Goal: Information Seeking & Learning: Check status

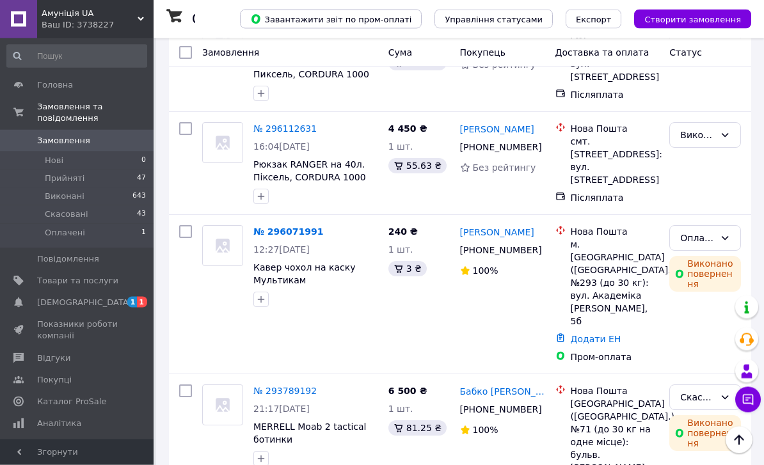
scroll to position [2046, 0]
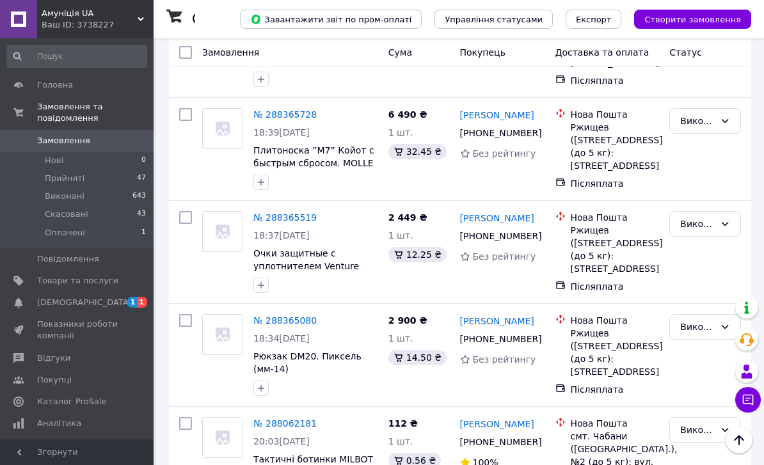
scroll to position [2031, 0]
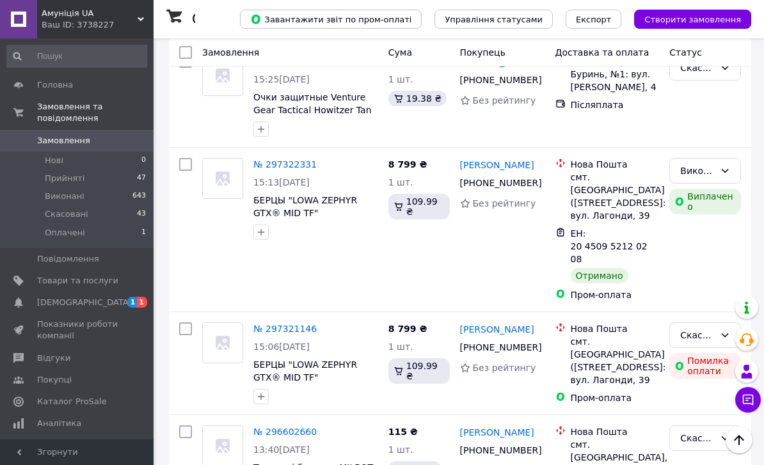
scroll to position [1520, 0]
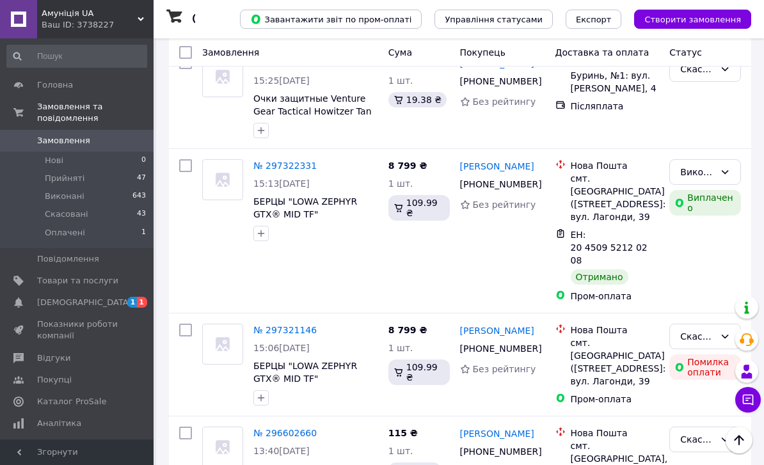
click at [310, 361] on span "БЕРЦЫ "LOWA ZEPHYR GTX® MID TF" ([PERSON_NAME].) ( Оригинал )" at bounding box center [305, 385] width 104 height 49
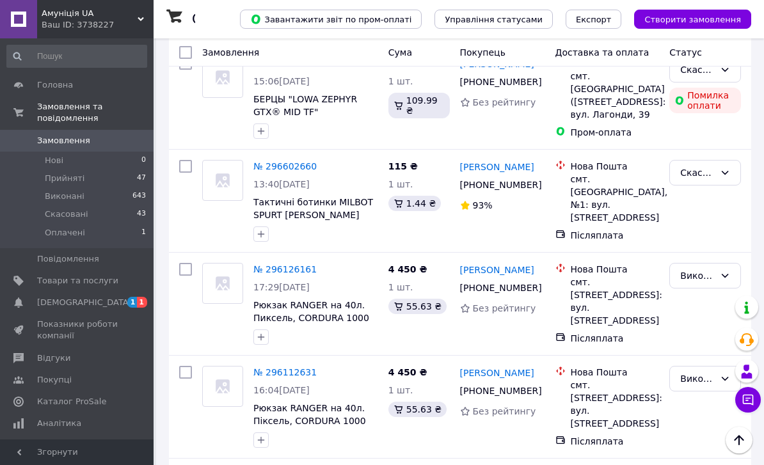
scroll to position [2046, 0]
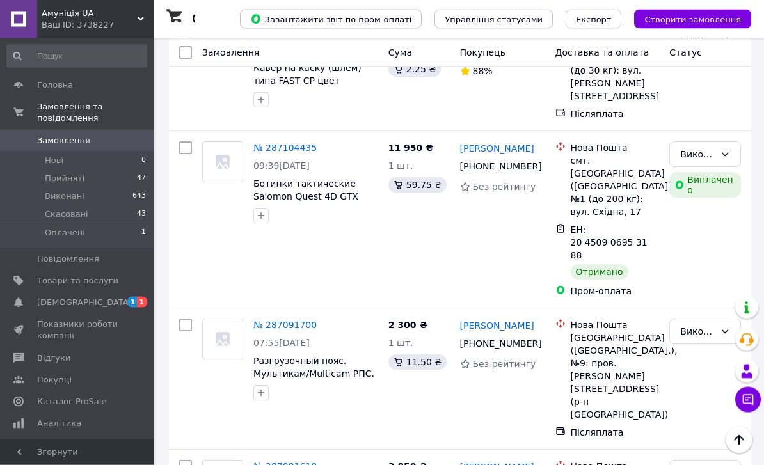
scroll to position [1547, 0]
click at [28, 301] on span at bounding box center [18, 303] width 37 height 12
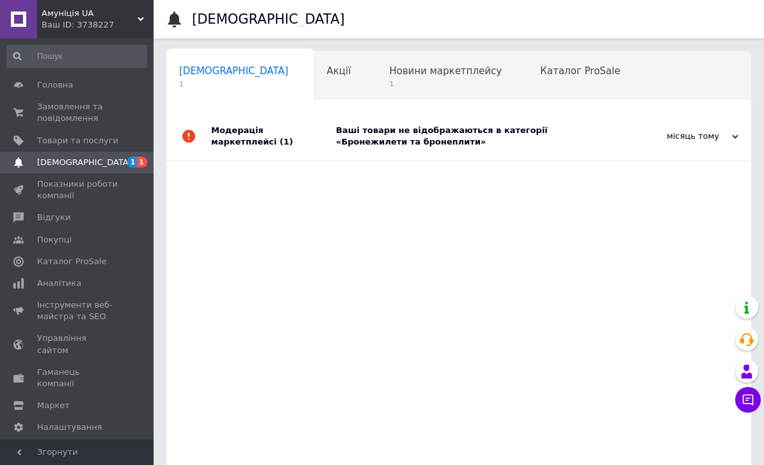
scroll to position [0, 6]
click at [25, 185] on span at bounding box center [18, 189] width 37 height 23
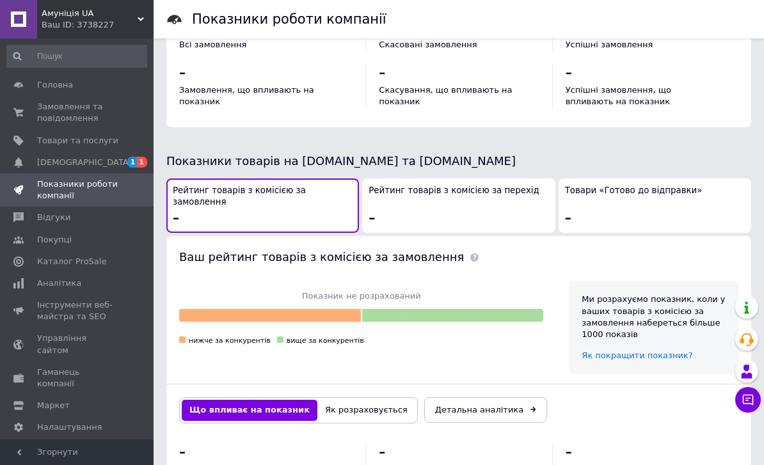
scroll to position [703, 0]
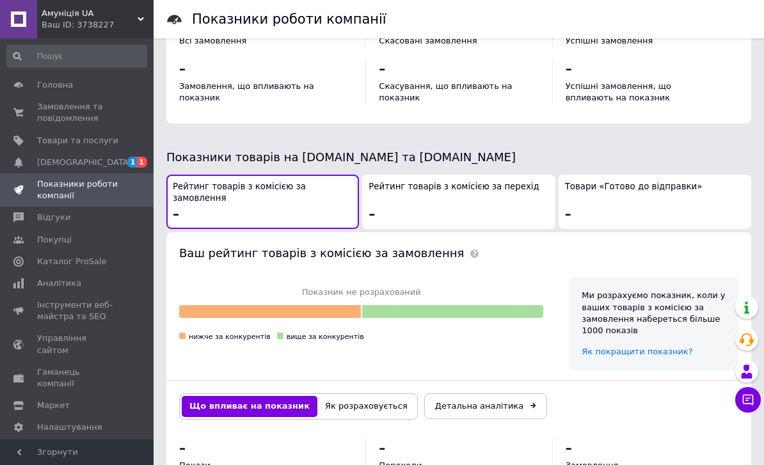
click at [52, 282] on span "Аналітика" at bounding box center [59, 284] width 44 height 12
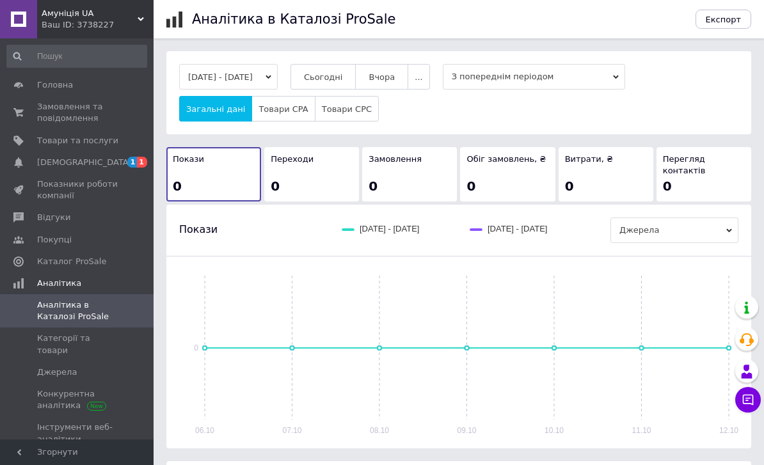
click at [243, 69] on button "[DATE] - [DATE]" at bounding box center [228, 77] width 98 height 26
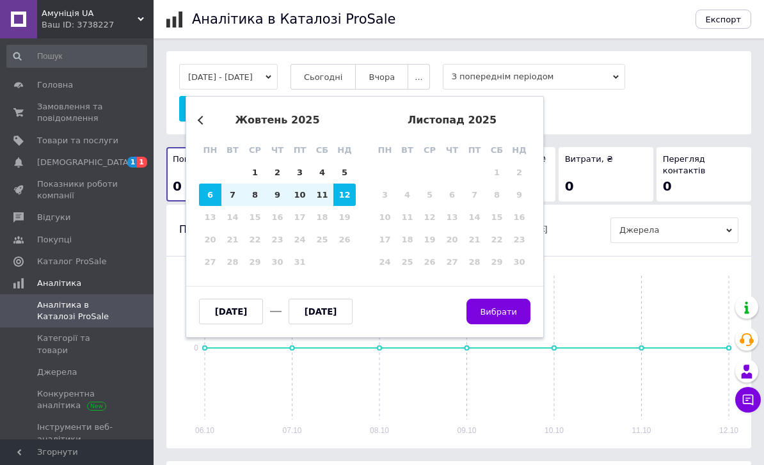
click at [204, 123] on button "Previous Month" at bounding box center [202, 120] width 9 height 9
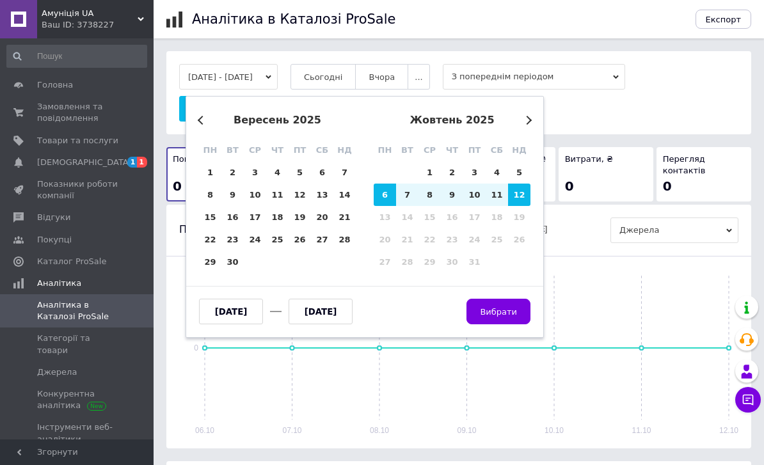
click at [202, 122] on button "Previous Month" at bounding box center [202, 120] width 9 height 9
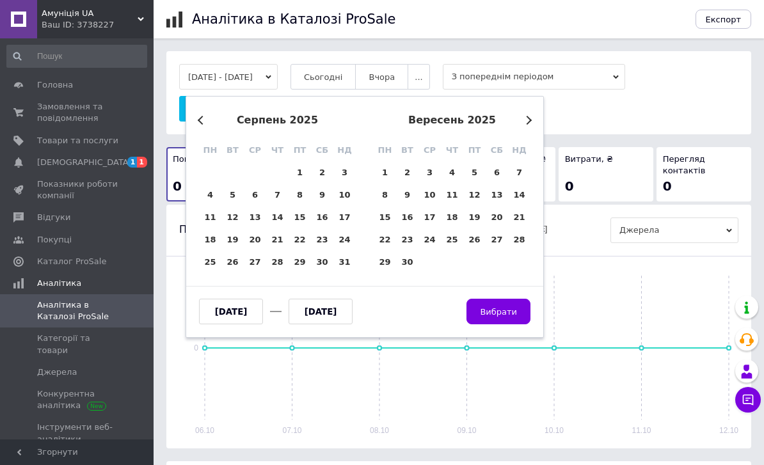
click at [207, 126] on div "серпень 2025 пн вт ср чт пт сб нд" at bounding box center [277, 137] width 157 height 47
click at [201, 120] on button "Previous Month" at bounding box center [202, 120] width 9 height 9
click at [200, 120] on button "Previous Month" at bounding box center [202, 120] width 9 height 9
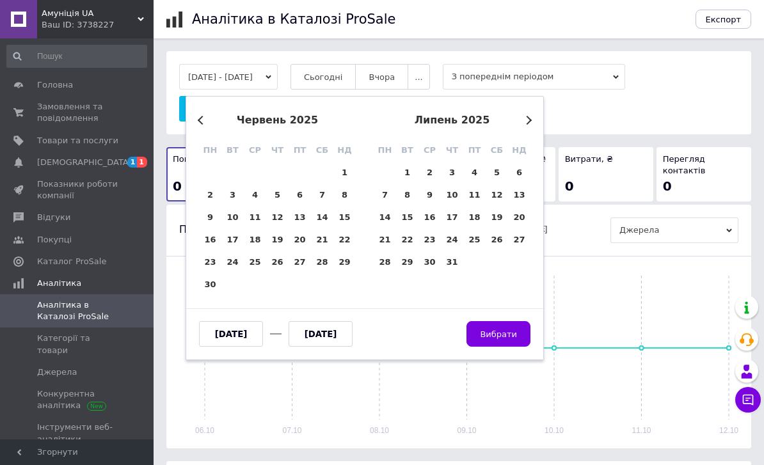
click at [201, 119] on button "Previous Month" at bounding box center [202, 120] width 9 height 9
click at [200, 119] on button "Previous Month" at bounding box center [202, 120] width 9 height 9
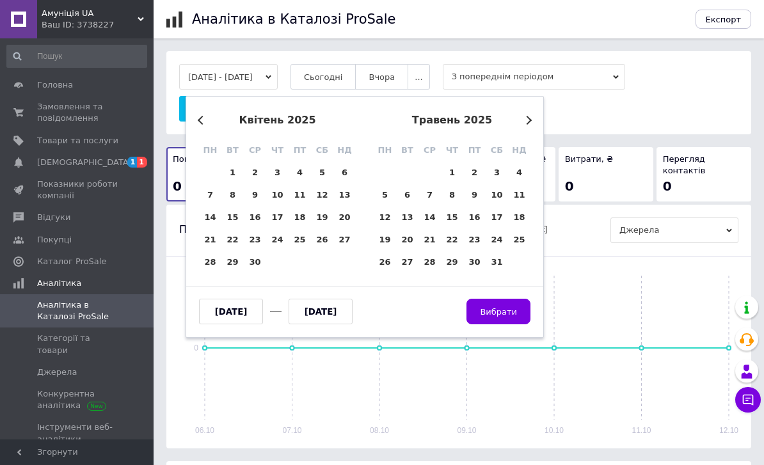
click at [203, 115] on div "квітень 2025" at bounding box center [277, 120] width 157 height 12
click at [203, 120] on button "Previous Month" at bounding box center [202, 120] width 9 height 9
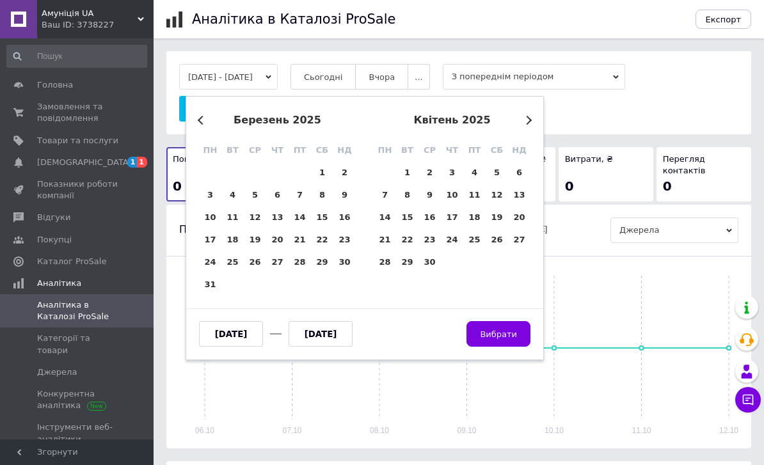
click at [203, 120] on button "Previous Month" at bounding box center [202, 120] width 9 height 9
click at [204, 107] on div "Previous Month Next Month лютий 2025 пн вт ср чт пт сб нд 27 28 29 30 31 1 2 3 …" at bounding box center [364, 228] width 358 height 264
click at [201, 119] on button "Previous Month" at bounding box center [202, 120] width 9 height 9
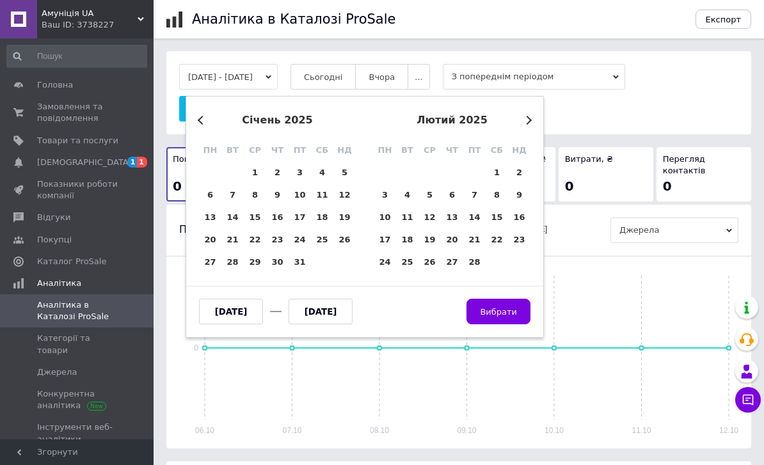
click at [199, 116] on div "січень 2025" at bounding box center [277, 120] width 157 height 12
click at [199, 111] on div "Previous Month Next Month січень 2025 пн вт ср чт пт сб нд 30 31 1 2 3 4 5 6 7 …" at bounding box center [364, 217] width 358 height 242
click at [198, 121] on button "Previous Month" at bounding box center [202, 120] width 9 height 9
click at [198, 121] on div "Previous Month Next Month січень 2025 пн вт ср чт пт сб нд 30 31 1 2 3 4 5 6 7 …" at bounding box center [364, 217] width 358 height 242
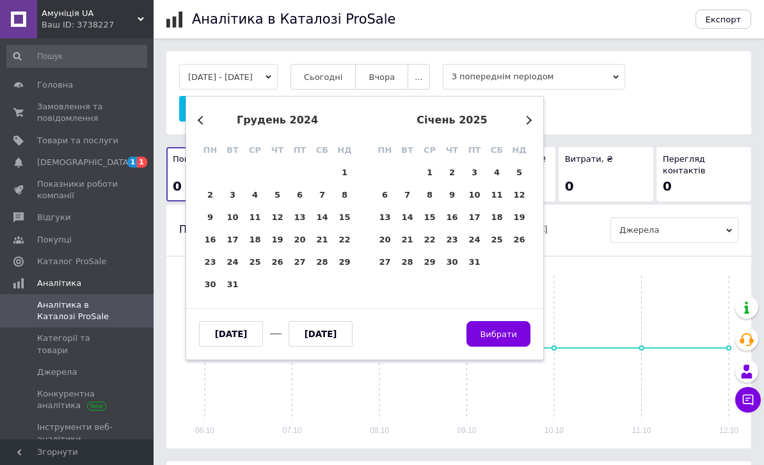
click at [192, 122] on div "Previous Month Next Month грудень 2024 пн вт ср чт пт сб нд 25 26 27 28 29 30 1…" at bounding box center [364, 228] width 358 height 264
click at [194, 127] on div "Previous Month Next Month грудень 2024 пн вт ср чт пт сб нд 25 26 27 28 29 30 1…" at bounding box center [364, 228] width 358 height 264
click at [213, 114] on div "Previous Month Next Month грудень 2024 пн вт ср чт пт сб нд 25 26 27 28 29 30 1…" at bounding box center [364, 228] width 358 height 264
click at [213, 113] on div "Previous Month Next Month грудень 2024 пн вт ср чт пт сб нд 25 26 27 28 29 30 1…" at bounding box center [364, 228] width 358 height 264
click at [204, 122] on button "Previous Month" at bounding box center [202, 120] width 9 height 9
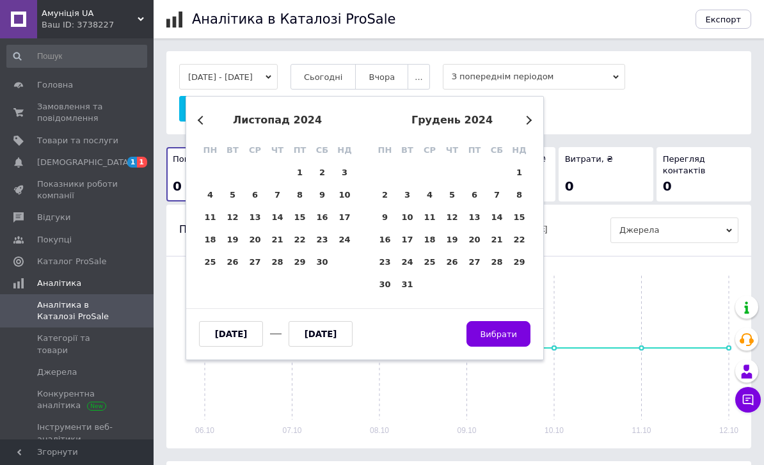
click at [205, 123] on div "листопад 2024" at bounding box center [277, 120] width 157 height 12
click at [202, 129] on div "листопад 2024 пн вт ср чт пт сб нд" at bounding box center [277, 137] width 157 height 47
click at [204, 114] on div "листопад 2024" at bounding box center [277, 120] width 157 height 12
click at [203, 112] on div "Previous Month Next Month листопад 2024 пн вт ср чт пт сб нд 28 29 30 31 1 2 3 …" at bounding box center [364, 228] width 358 height 264
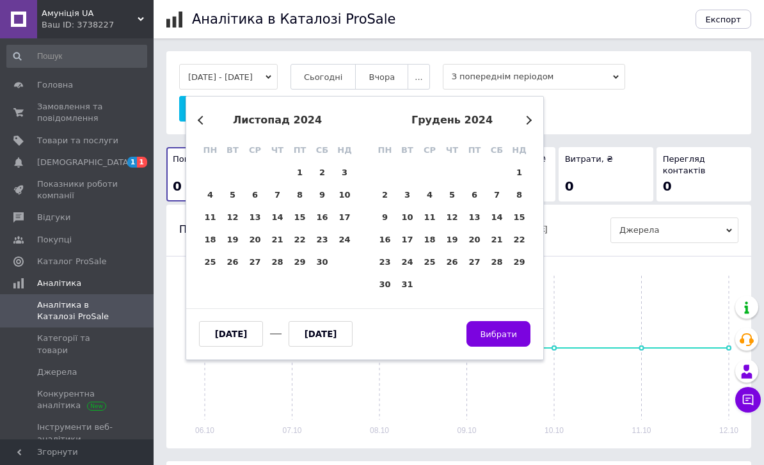
click at [196, 122] on div "Previous Month Next Month листопад 2024 пн вт ср чт пт сб нд 28 29 30 31 1 2 3 …" at bounding box center [364, 228] width 358 height 264
click at [199, 123] on div "листопад 2024" at bounding box center [277, 120] width 157 height 12
click at [206, 117] on div "листопад 2024" at bounding box center [277, 120] width 157 height 12
click at [203, 119] on button "Previous Month" at bounding box center [202, 120] width 9 height 9
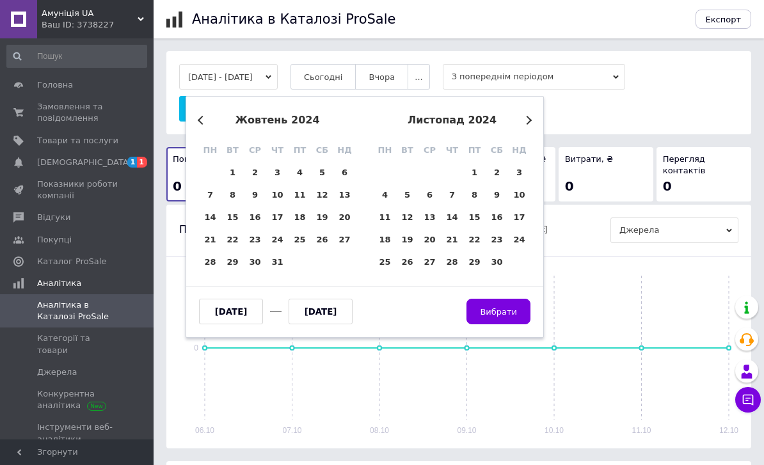
click at [202, 119] on button "Previous Month" at bounding box center [202, 120] width 9 height 9
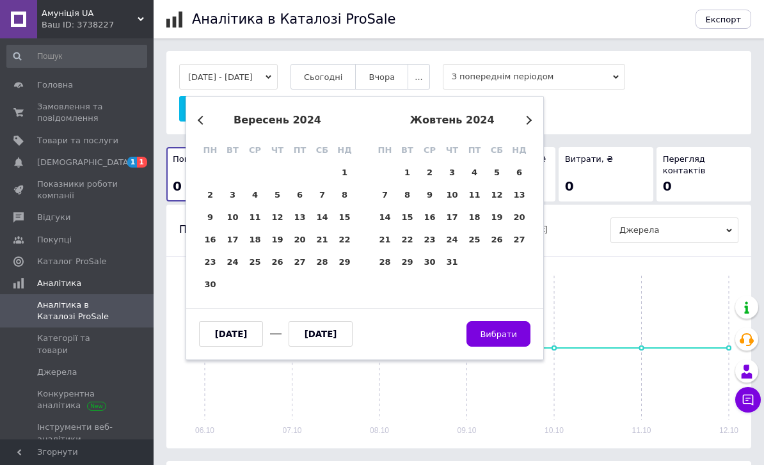
click at [200, 117] on div "вересень 2024" at bounding box center [277, 120] width 157 height 12
click at [203, 117] on button "Previous Month" at bounding box center [202, 120] width 9 height 9
click at [203, 116] on button "Previous Month" at bounding box center [202, 120] width 9 height 9
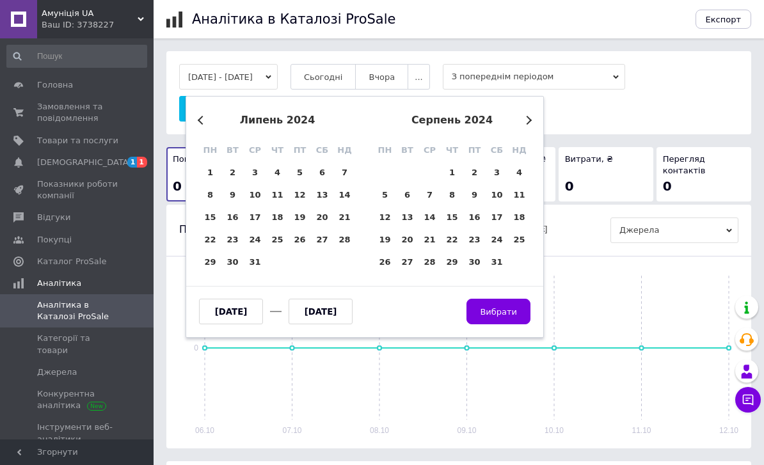
click at [207, 113] on div "Previous Month Next Month липень 2024 пн вт ср чт пт сб нд 1 2 3 4 5 6 7 8 9 10…" at bounding box center [364, 217] width 358 height 242
click at [200, 123] on div "липень 2024" at bounding box center [277, 120] width 157 height 12
click at [199, 123] on div "липень 2024" at bounding box center [277, 120] width 157 height 12
click at [203, 120] on button "Previous Month" at bounding box center [202, 120] width 9 height 9
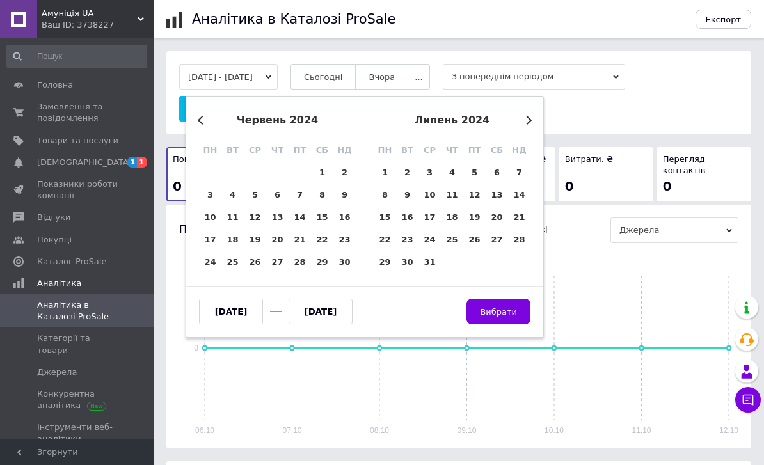
click at [205, 122] on button "Previous Month" at bounding box center [202, 120] width 9 height 9
click at [196, 121] on div "Previous Month Next Month травень 2024 пн вт ср чт пт сб нд 29 30 1 2 3 4 5 6 7…" at bounding box center [364, 217] width 358 height 242
click at [196, 120] on div "Previous Month Next Month травень 2024 пн вт ср чт пт сб нд 29 30 1 2 3 4 5 6 7…" at bounding box center [364, 217] width 358 height 242
click at [196, 119] on div "Previous Month Next Month травень 2024 пн вт ср чт пт сб нд 29 30 1 2 3 4 5 6 7…" at bounding box center [364, 217] width 358 height 242
click at [255, 71] on button "[DATE] - [DATE]" at bounding box center [228, 77] width 98 height 26
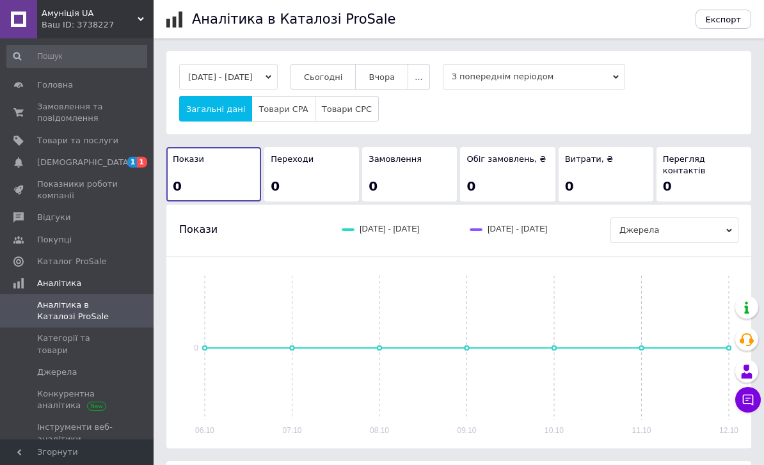
click at [278, 72] on button "[DATE] - [DATE]" at bounding box center [228, 77] width 98 height 26
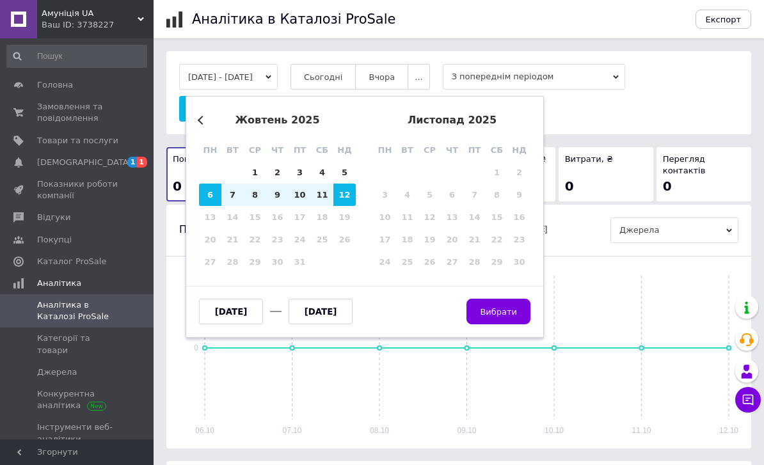
click at [190, 118] on div "Previous Month жовтень 2025 пн вт ср чт пт сб нд 29 30 1 2 3 4 5 6 7 8 9 10 11 …" at bounding box center [364, 217] width 358 height 242
click at [189, 118] on div "Previous Month жовтень 2025 пн вт ср чт пт сб нд 29 30 1 2 3 4 5 6 7 8 9 10 11 …" at bounding box center [364, 217] width 358 height 242
click at [202, 123] on button "Previous Month" at bounding box center [202, 120] width 9 height 9
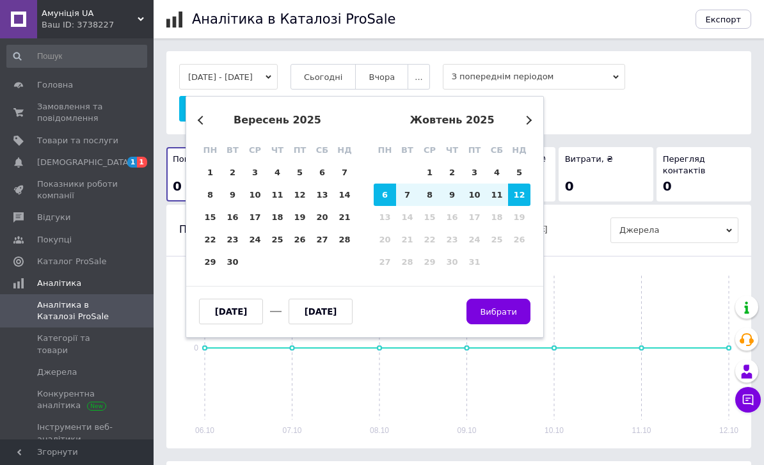
click at [202, 123] on button "Previous Month" at bounding box center [202, 120] width 9 height 9
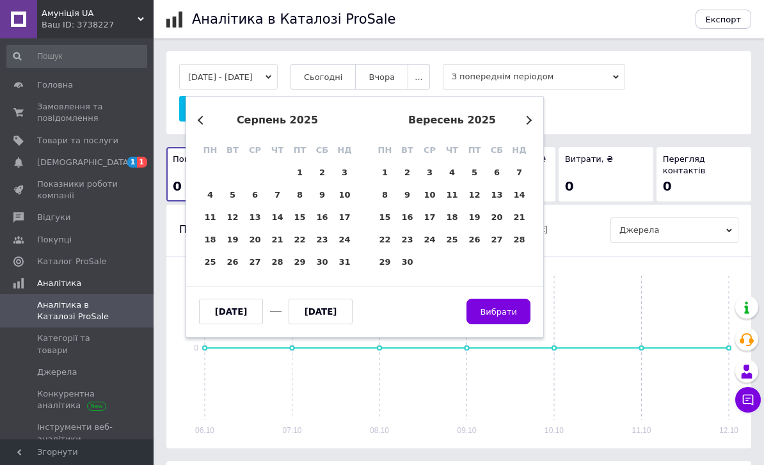
click at [200, 130] on div "серпень 2025 пн вт ср чт пт сб нд" at bounding box center [277, 137] width 157 height 47
click at [202, 128] on div "серпень 2025 пн вт ср чт пт сб нд" at bounding box center [277, 137] width 157 height 47
click at [202, 125] on button "Previous Month" at bounding box center [202, 120] width 9 height 9
click at [202, 124] on button "Previous Month" at bounding box center [202, 120] width 9 height 9
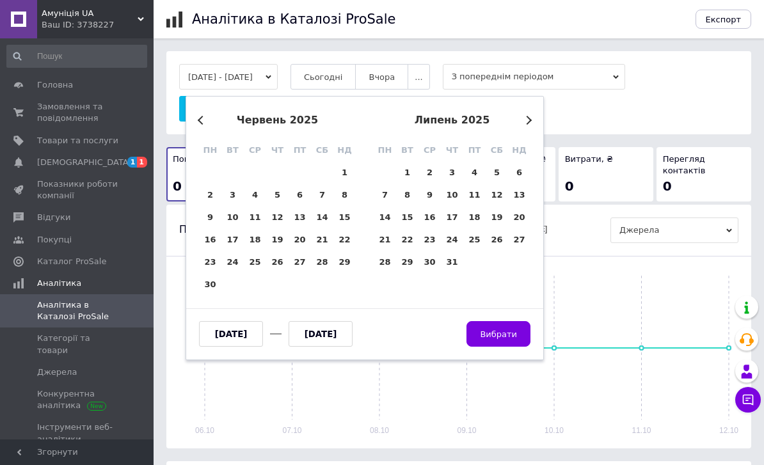
click at [233, 326] on input "[DATE]" at bounding box center [231, 334] width 64 height 26
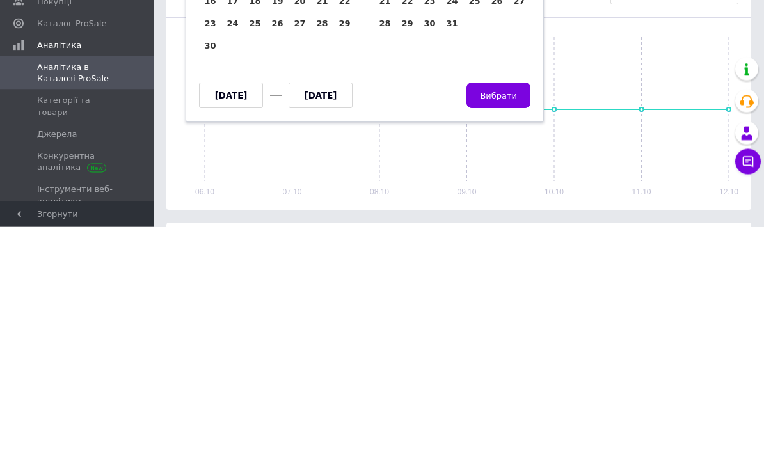
click at [250, 321] on input "[DATE]" at bounding box center [231, 334] width 64 height 26
click at [242, 321] on input "[DATE]" at bounding box center [231, 334] width 64 height 26
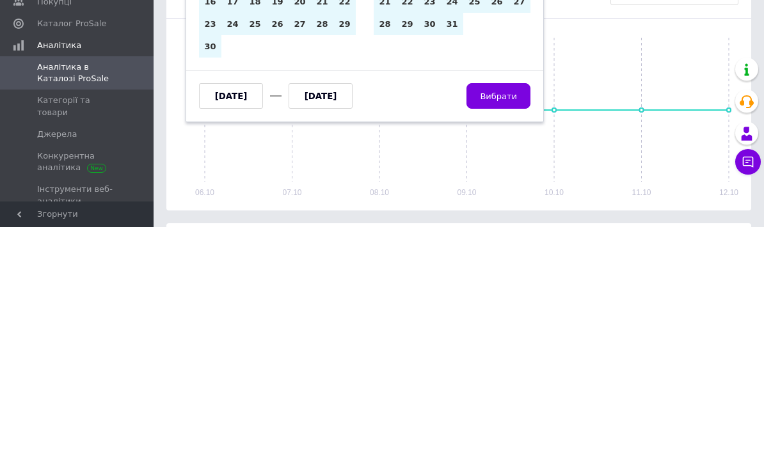
type input "[DATE]"
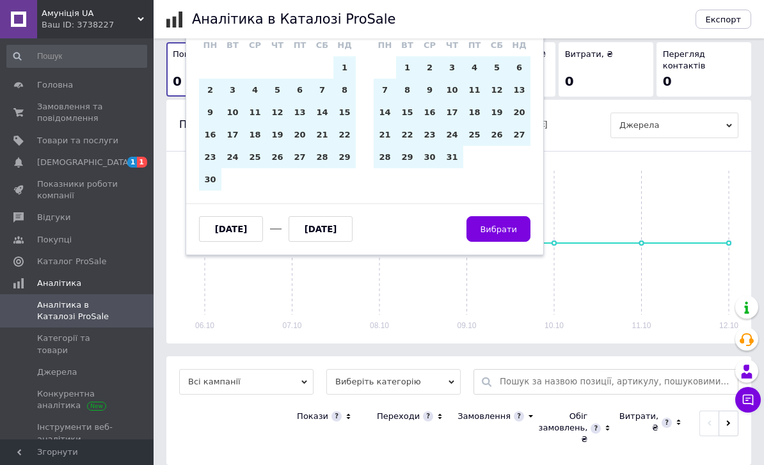
click at [340, 226] on input "[DATE]" at bounding box center [320, 229] width 64 height 26
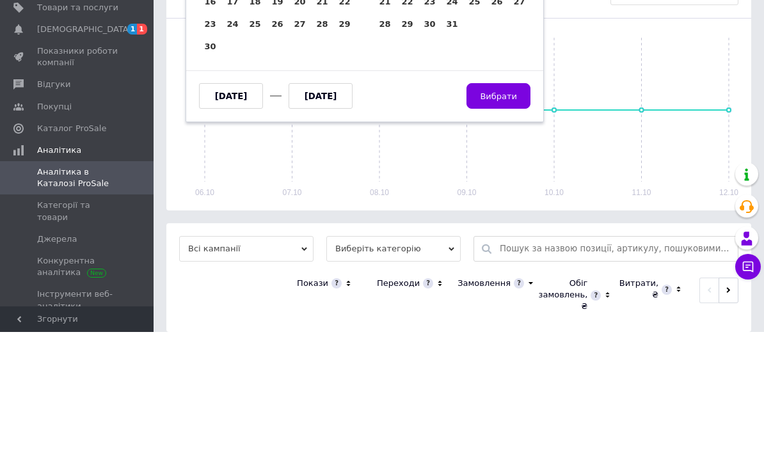
type input "[DATE]"
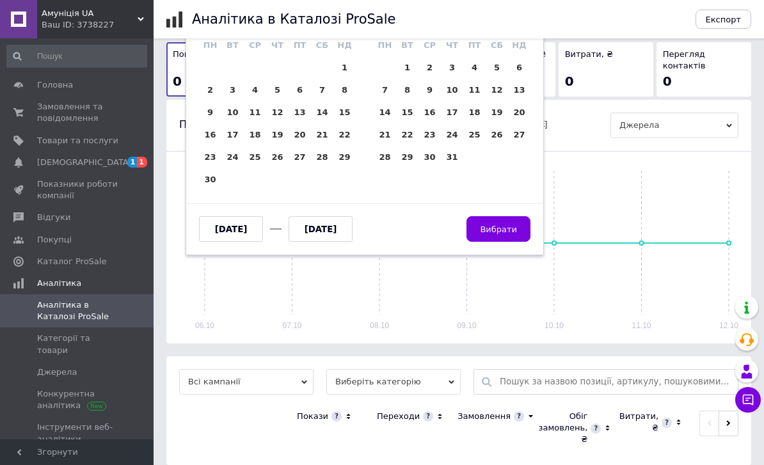
click at [504, 226] on span "Вибрати" at bounding box center [498, 229] width 37 height 10
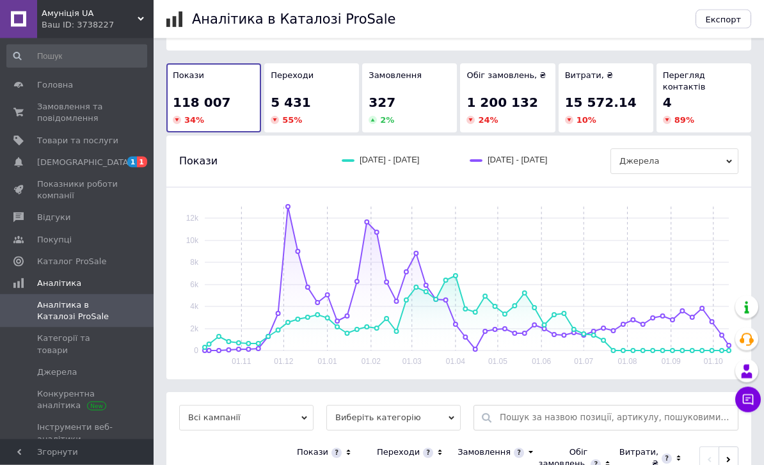
scroll to position [84, 0]
click at [294, 207] on rect at bounding box center [467, 279] width 524 height 144
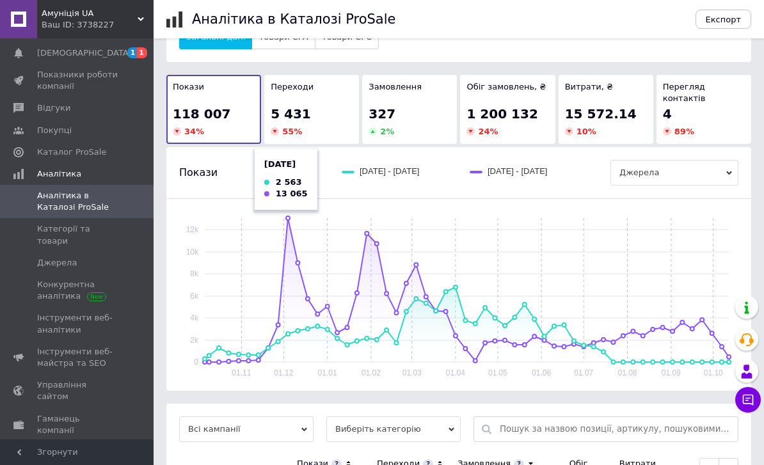
scroll to position [109, 0]
click at [29, 463] on link "Налаштування" at bounding box center [77, 474] width 154 height 22
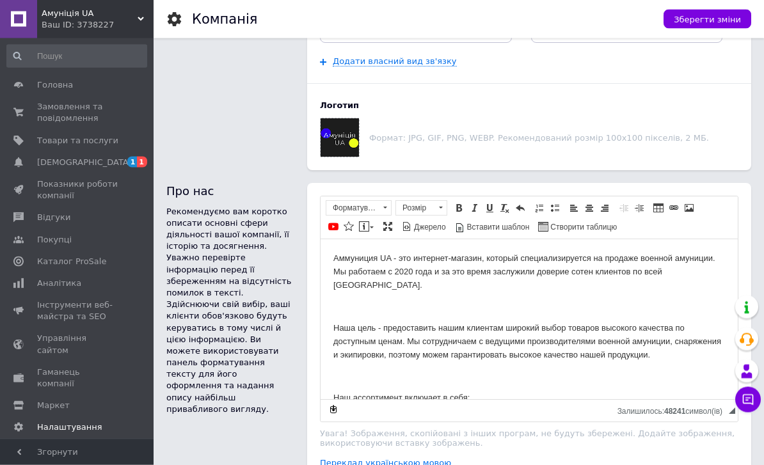
scroll to position [544, 0]
click at [187, 13] on div at bounding box center [179, 19] width 26 height 38
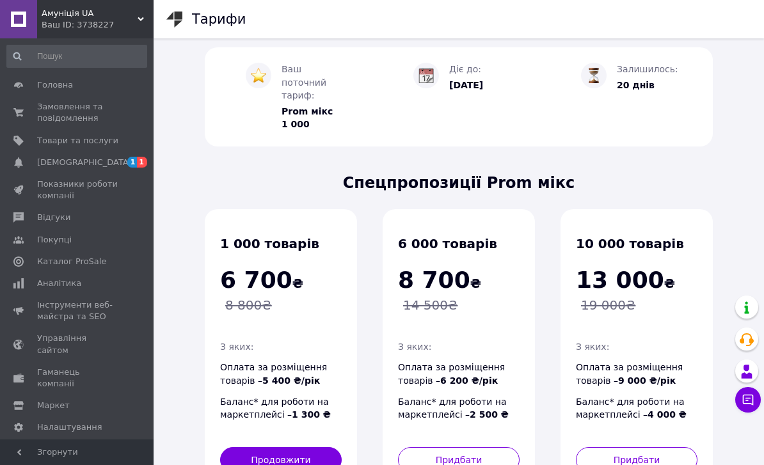
click at [72, 281] on span "Аналітика" at bounding box center [59, 284] width 44 height 12
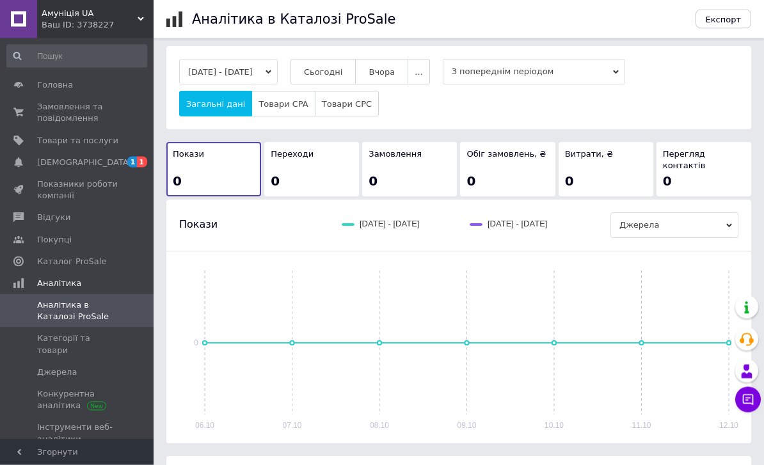
scroll to position [5, 0]
click at [98, 85] on span "Головна" at bounding box center [77, 85] width 81 height 12
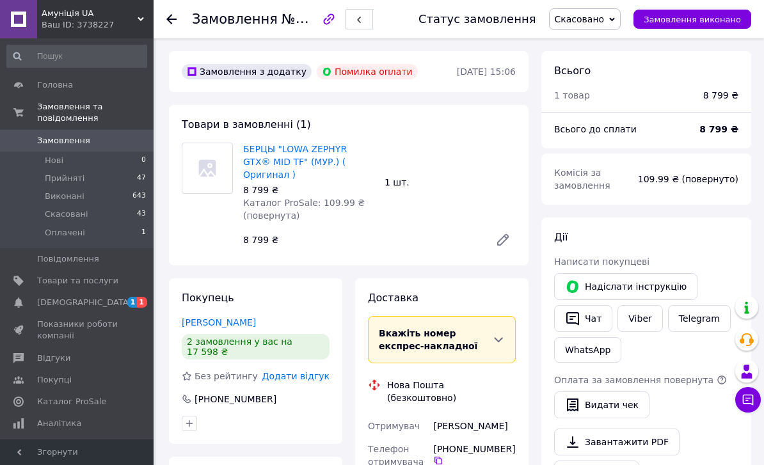
click at [166, 19] on icon at bounding box center [171, 19] width 10 height 10
